Goal: Information Seeking & Learning: Compare options

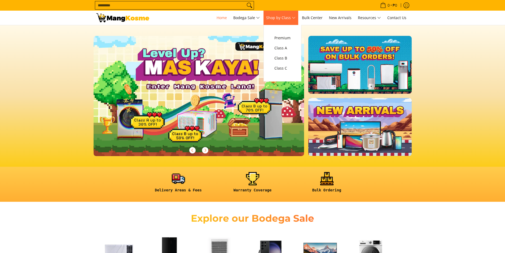
click at [287, 19] on span "Shop by Class" at bounding box center [280, 18] width 29 height 7
click at [283, 71] on span "Class C" at bounding box center [283, 68] width 16 height 7
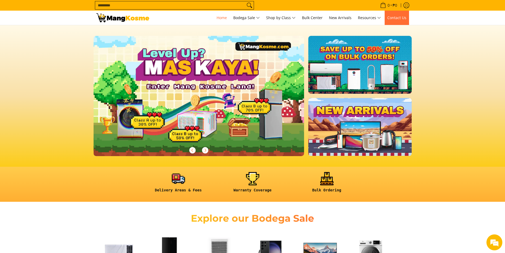
click at [399, 18] on span "Contact Us" at bounding box center [397, 17] width 19 height 5
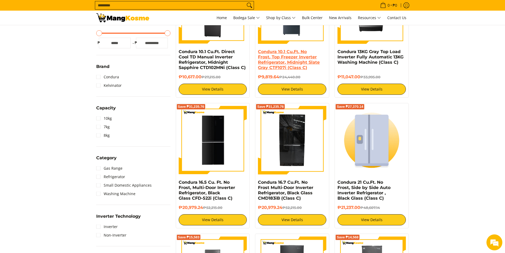
scroll to position [159, 0]
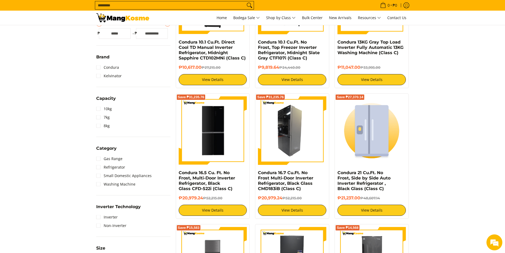
click at [302, 112] on img at bounding box center [292, 130] width 68 height 68
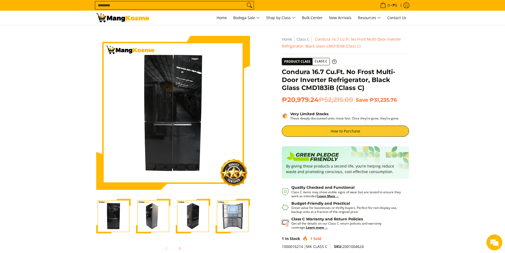
click at [227, 217] on img "Condura 16.7 Cu.Ft. No Frost Multi-Door Inverter Refrigerator, Black Glass CMD1…" at bounding box center [233, 216] width 34 height 34
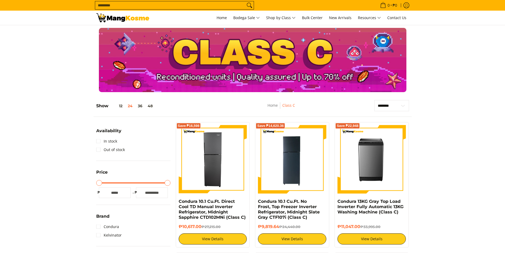
click at [205, 125] on img at bounding box center [213, 159] width 68 height 68
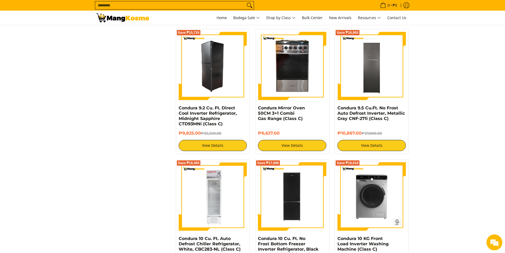
scroll to position [716, 0]
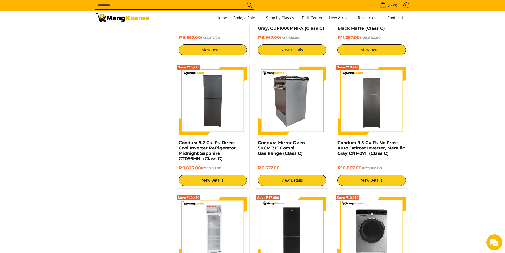
click at [290, 112] on img at bounding box center [292, 101] width 68 height 68
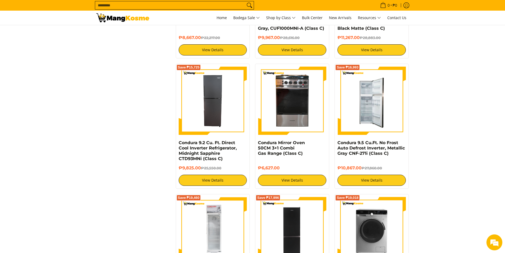
click at [378, 101] on img at bounding box center [372, 101] width 68 height 68
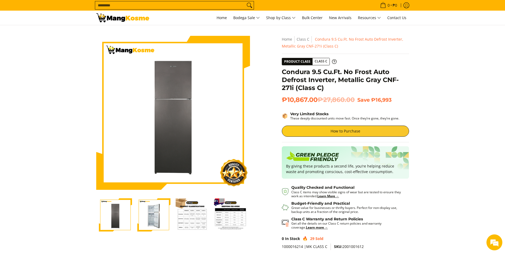
click at [154, 210] on img "Condura 9.5 Cu.Ft. No Frost Auto Defrost Inverter, Metallic Gray CNF-271i (Clas…" at bounding box center [153, 214] width 33 height 33
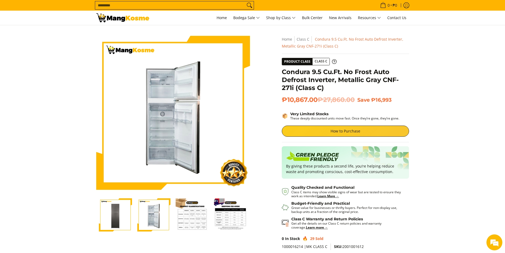
click at [123, 208] on img "Condura 9.5 Cu.Ft. No Frost Auto Defrost Inverter, Metallic Gray CNF-271i (Clas…" at bounding box center [115, 214] width 33 height 33
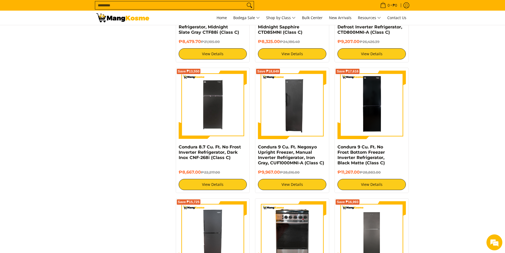
scroll to position [451, 0]
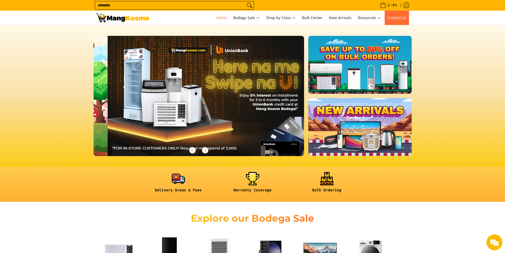
scroll to position [0, 211]
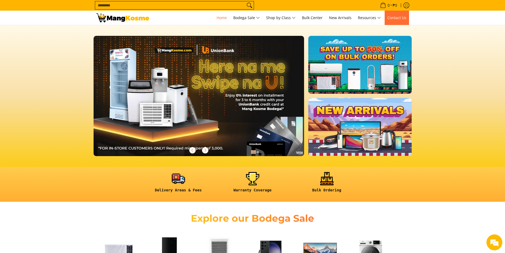
click at [394, 15] on span "Contact Us" at bounding box center [397, 17] width 19 height 5
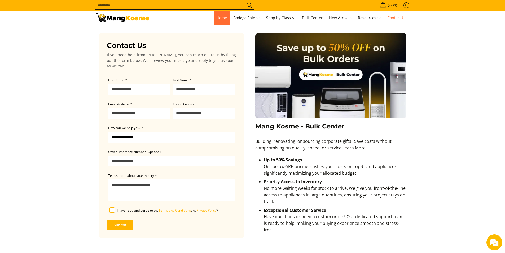
click at [217, 19] on span "Home" at bounding box center [222, 17] width 10 height 5
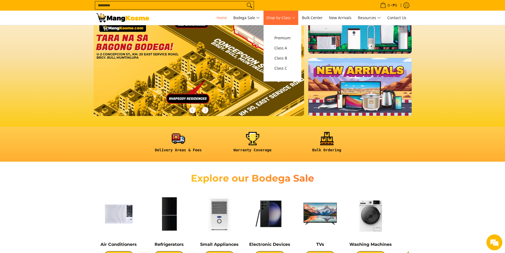
scroll to position [0, 633]
click at [290, 16] on span "Shop by Class" at bounding box center [280, 18] width 29 height 7
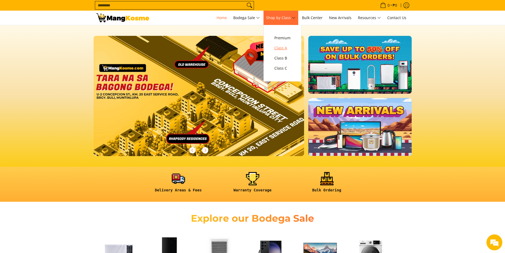
click at [288, 48] on span "Class A" at bounding box center [283, 48] width 16 height 7
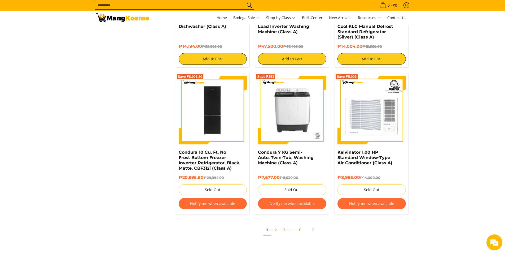
scroll to position [981, 0]
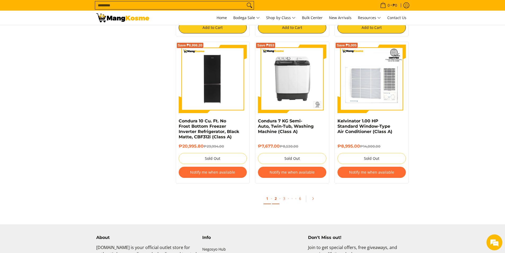
click at [277, 201] on link "2" at bounding box center [275, 198] width 7 height 11
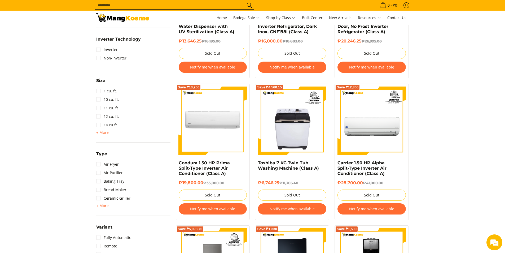
scroll to position [477, 0]
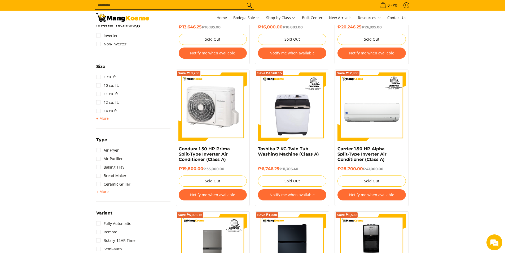
click at [210, 113] on img at bounding box center [213, 106] width 68 height 68
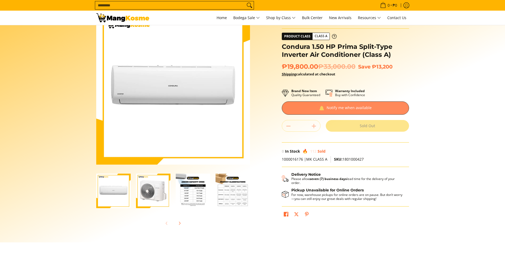
scroll to position [27, 0]
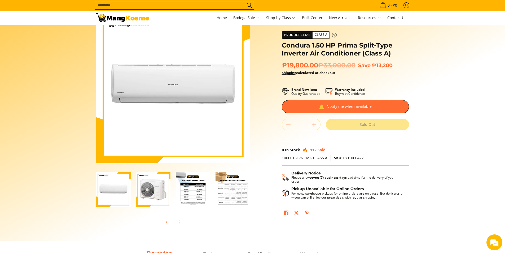
click at [144, 187] on img "Condura 1.50 HP Prima Split-Type Inverter Air Conditioner (Class A)-2" at bounding box center [153, 189] width 34 height 34
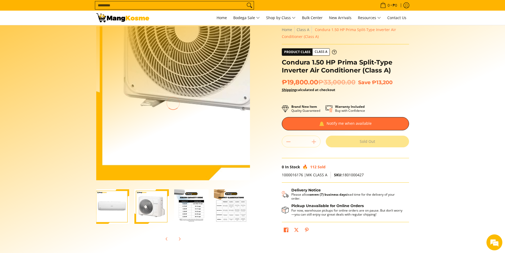
scroll to position [0, 0]
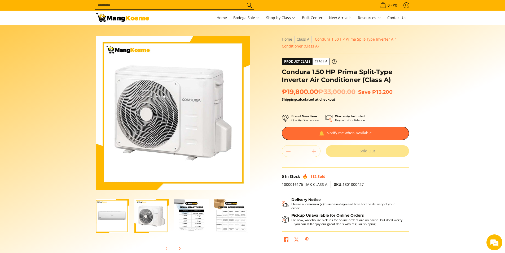
click at [186, 215] on img "Condura 1.50 HP Prima Split-Type Inverter Air Conditioner (Class A)-3" at bounding box center [191, 216] width 34 height 34
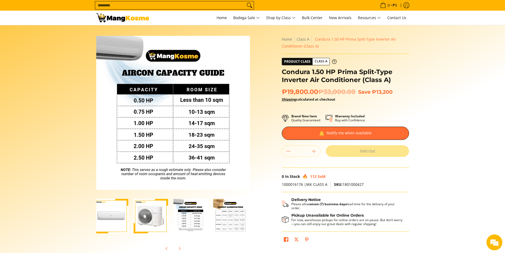
click at [221, 216] on img "Condura 1.50 HP Prima Split-Type Inverter Air Conditioner (Class A)-4" at bounding box center [230, 216] width 34 height 34
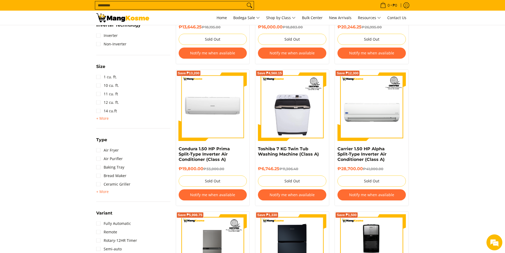
scroll to position [477, 0]
